Goal: Task Accomplishment & Management: Manage account settings

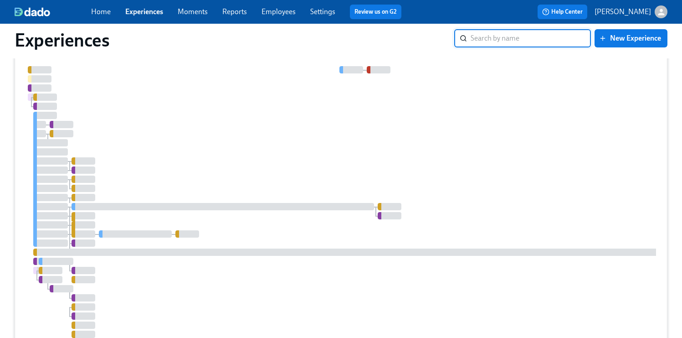
scroll to position [2757, 0]
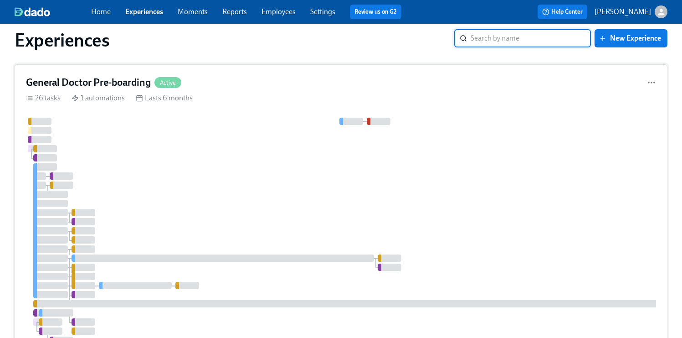
click at [439, 207] on div at bounding box center [543, 254] width 1034 height 272
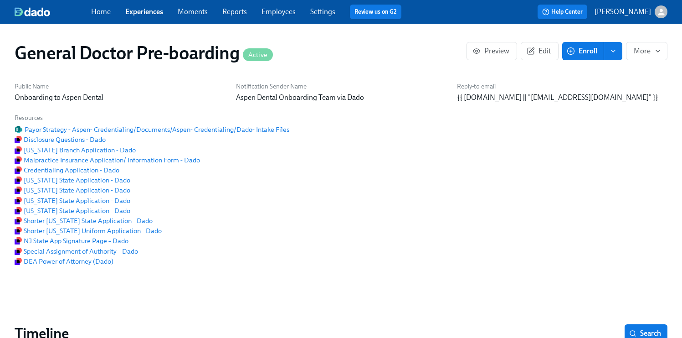
click at [590, 49] on span "Enroll" at bounding box center [583, 50] width 29 height 9
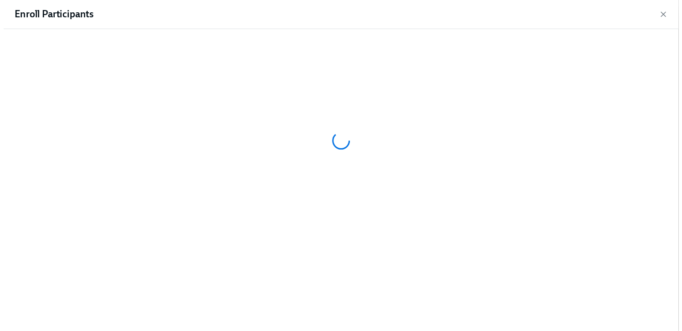
scroll to position [0, 25121]
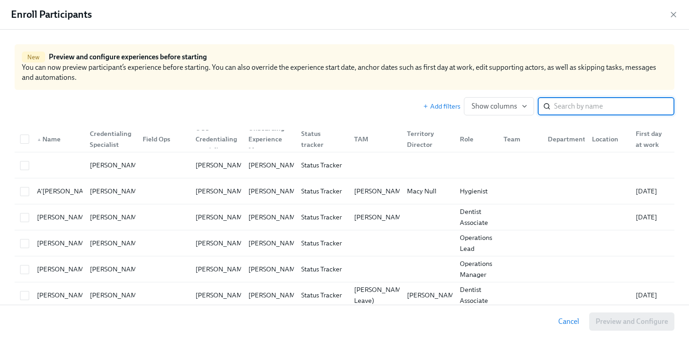
click at [596, 107] on input "search" at bounding box center [614, 106] width 120 height 18
paste input "[PERSON_NAME]"
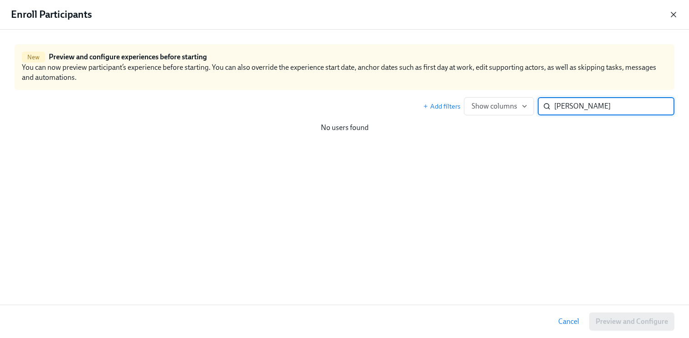
type input "[PERSON_NAME]"
click at [675, 13] on icon "button" at bounding box center [673, 14] width 5 height 5
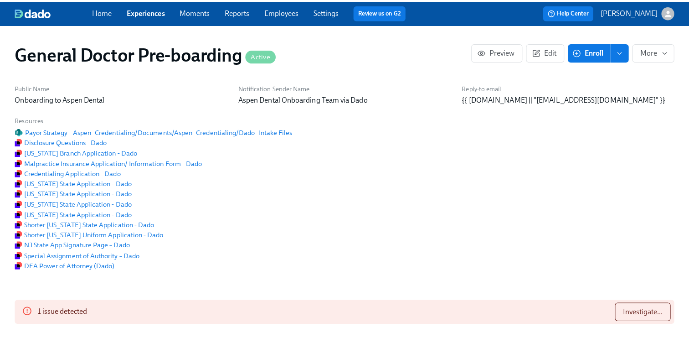
scroll to position [0, 25114]
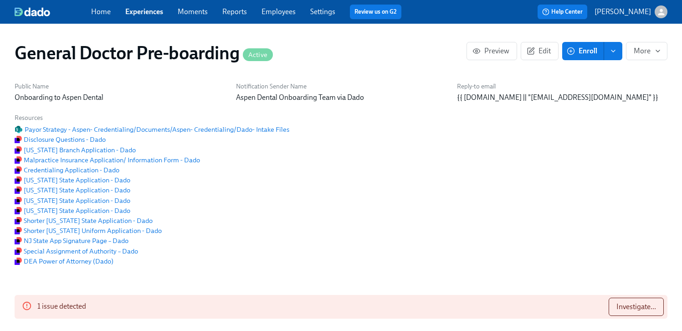
click at [274, 8] on link "Employees" at bounding box center [279, 11] width 34 height 9
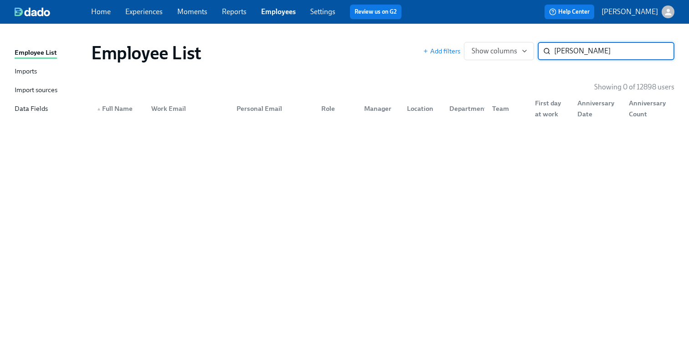
type input "[PERSON_NAME]"
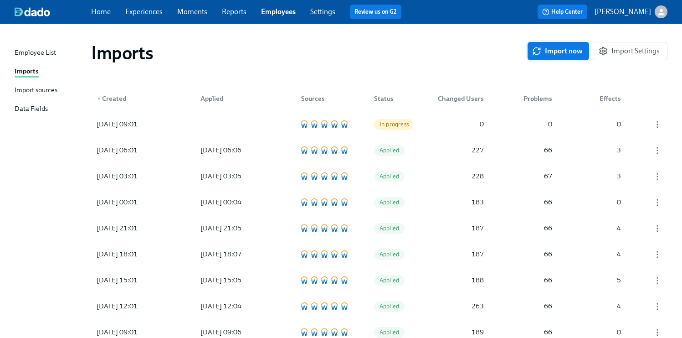
click at [567, 50] on span "Import now" at bounding box center [558, 50] width 49 height 9
click at [109, 129] on div "[DATE] 09:04" at bounding box center [134, 124] width 82 height 18
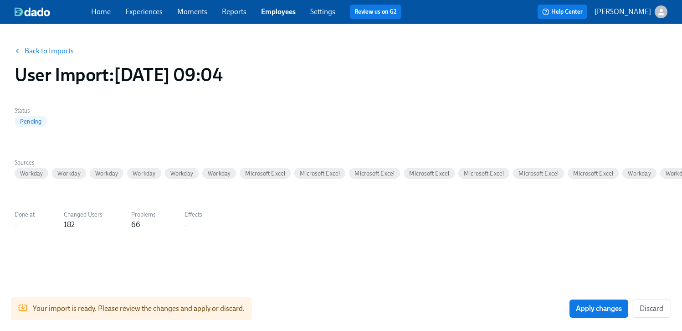
click at [68, 220] on label "Changed Users" at bounding box center [83, 215] width 38 height 10
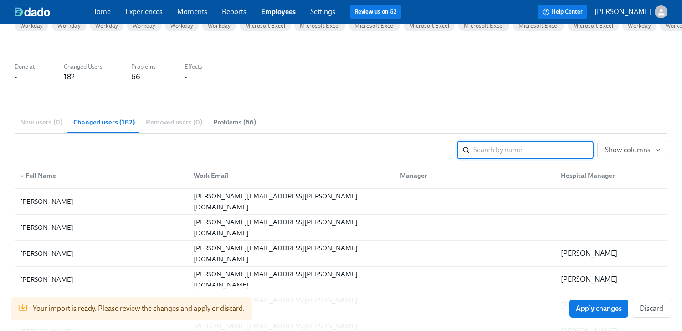
scroll to position [144, 0]
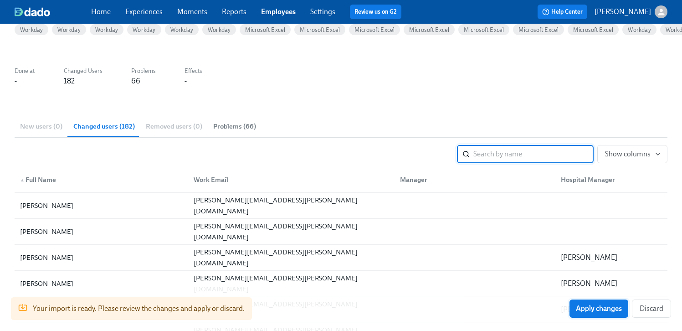
click at [602, 308] on span "Apply changes" at bounding box center [599, 308] width 46 height 9
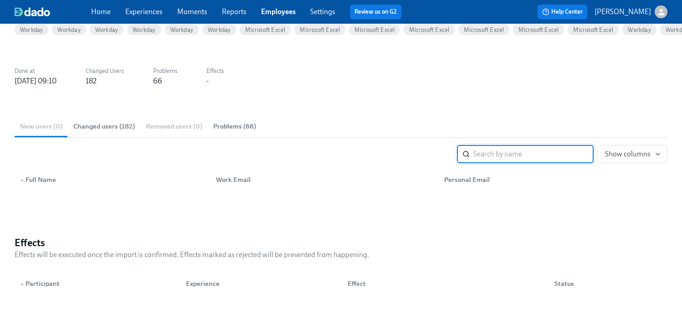
click at [144, 14] on link "Experiences" at bounding box center [143, 11] width 37 height 9
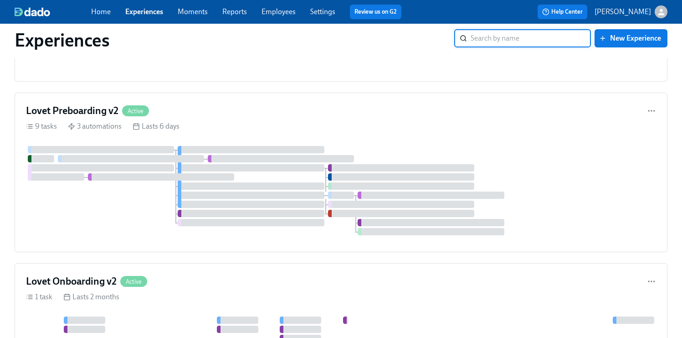
scroll to position [2688, 0]
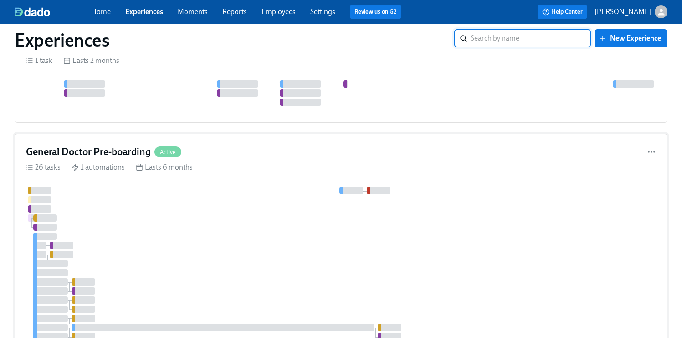
click at [371, 241] on div at bounding box center [543, 323] width 1034 height 272
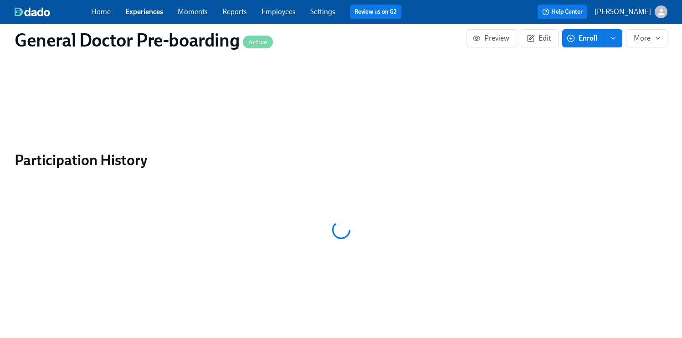
click at [598, 46] on button "Enroll" at bounding box center [583, 38] width 42 height 18
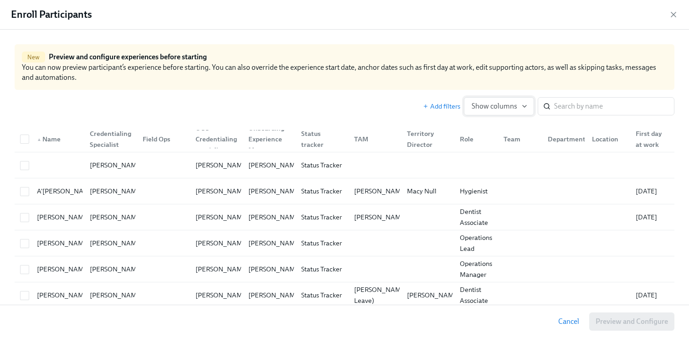
scroll to position [0, 25121]
click at [579, 110] on input "search" at bounding box center [614, 106] width 120 height 18
type input "s"
paste input "[PERSON_NAME]"
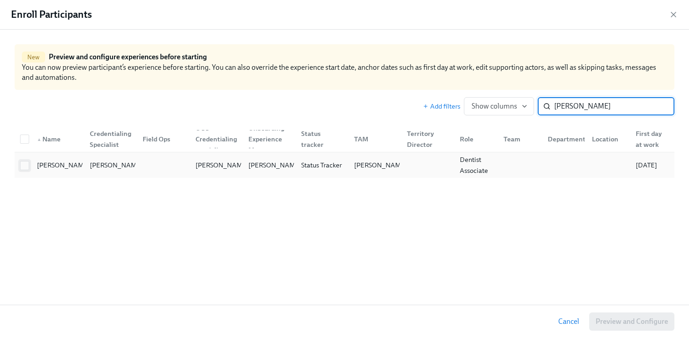
type input "[PERSON_NAME]"
click at [23, 167] on input "checkbox" at bounding box center [25, 165] width 8 height 8
checkbox input "true"
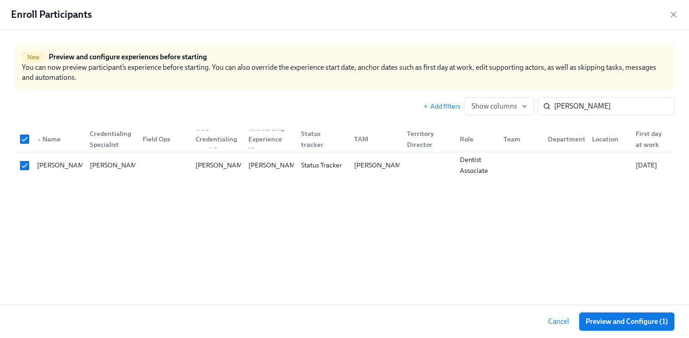
click at [649, 323] on span "Preview and Configure (1)" at bounding box center [627, 321] width 82 height 9
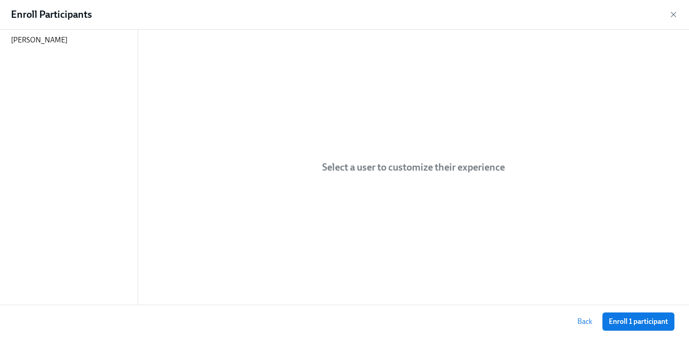
click at [649, 323] on span "Enroll 1 participant" at bounding box center [638, 321] width 59 height 9
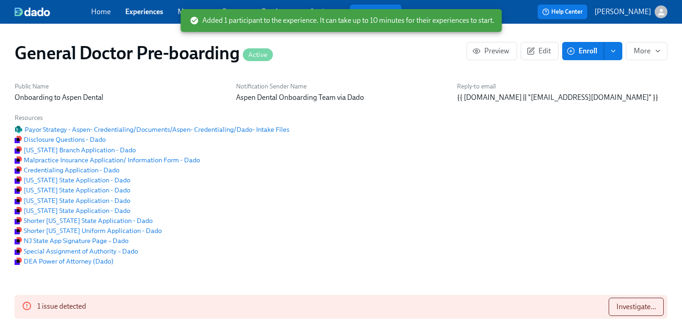
scroll to position [0, 25265]
